Goal: Browse casually

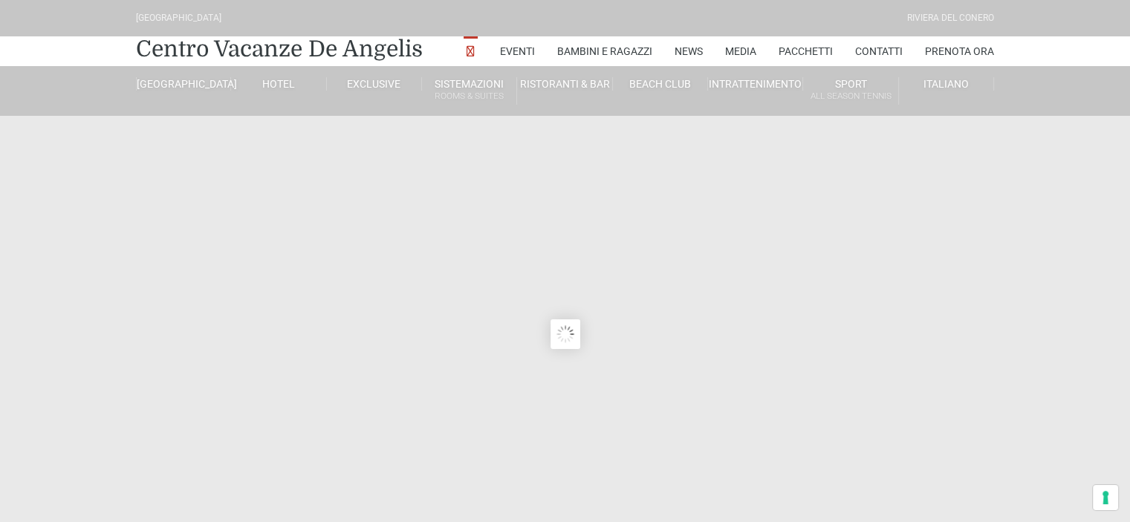
type input "23/08/2025"
type input "24/08/2025"
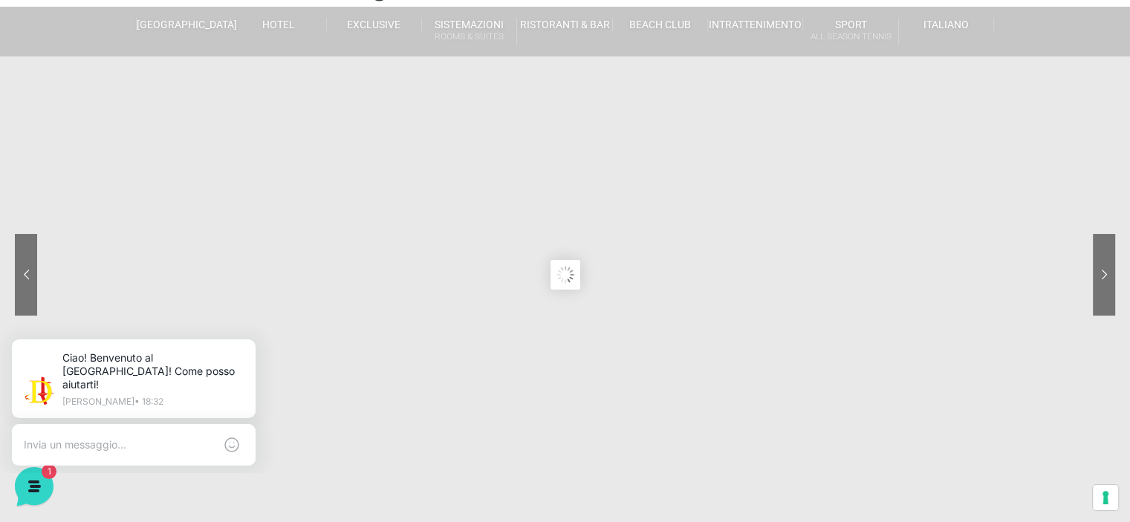
scroll to position [74, 0]
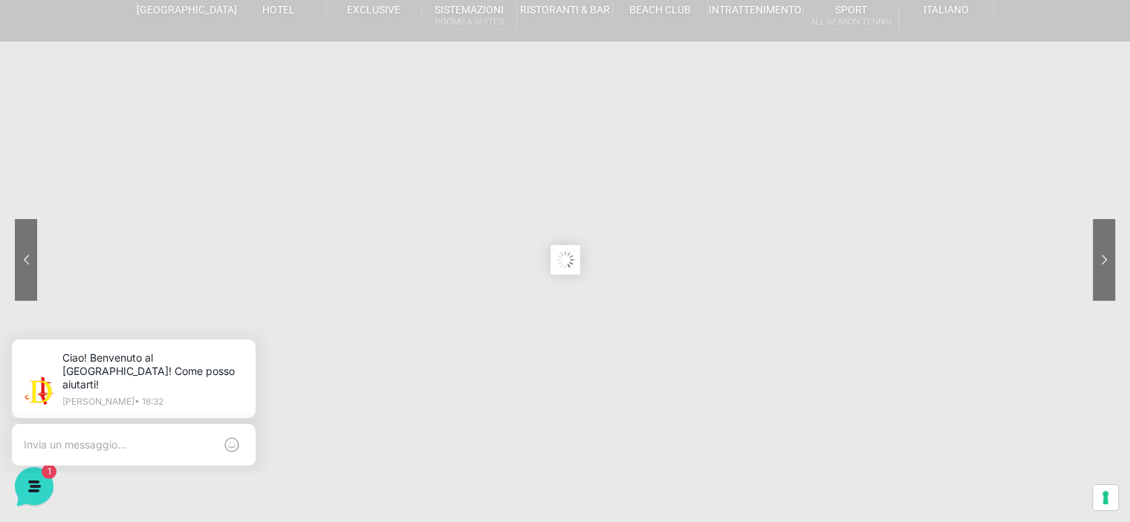
click at [394, 301] on sr7-content at bounding box center [565, 260] width 1130 height 668
click at [1110, 238] on sr7-nav-img-live at bounding box center [1048, 260] width 134 height 82
click at [22, 267] on sr7-nav-img-live at bounding box center [82, 260] width 134 height 82
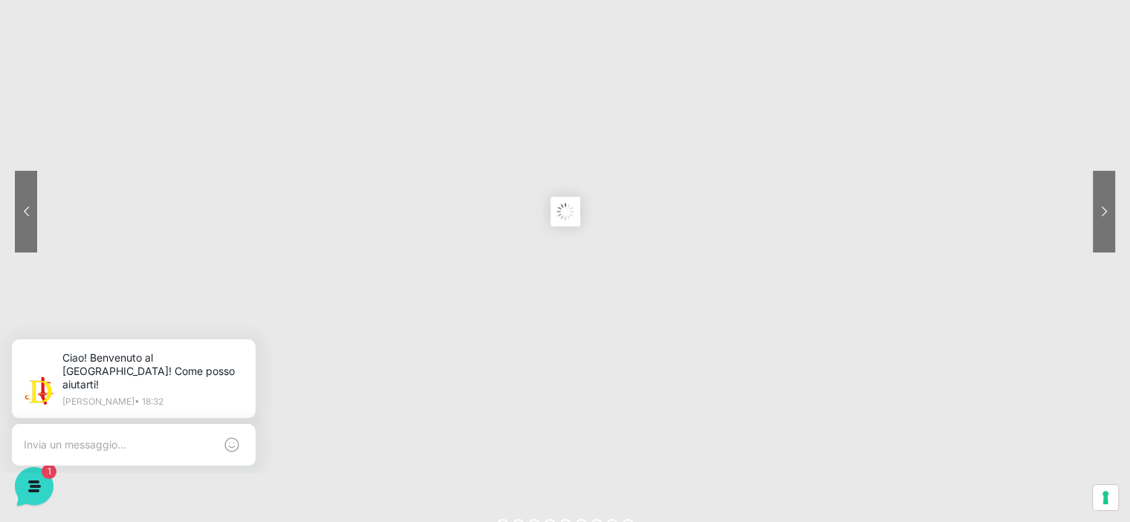
scroll to position [149, 0]
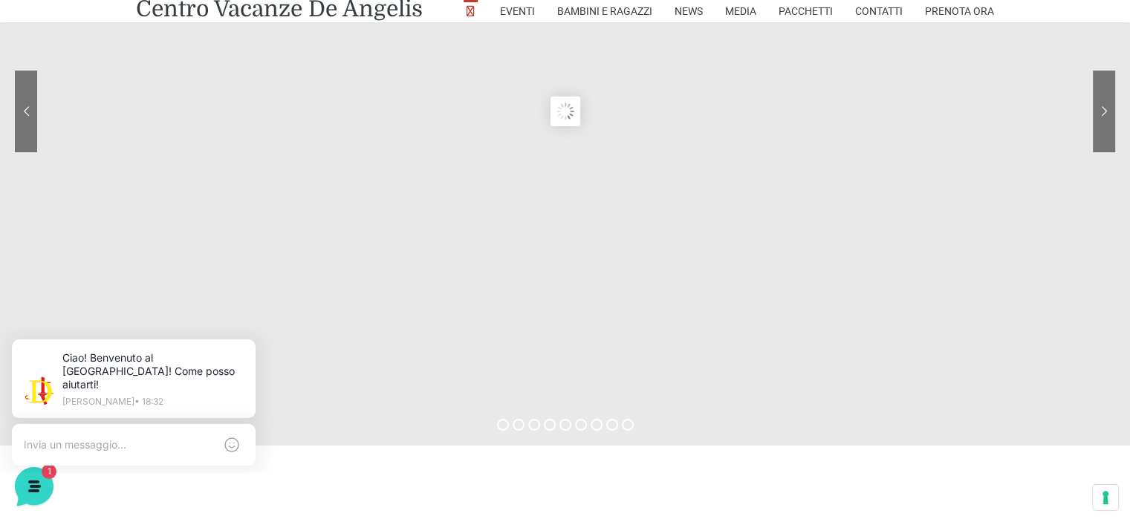
scroll to position [149, 0]
